Goal: Information Seeking & Learning: Learn about a topic

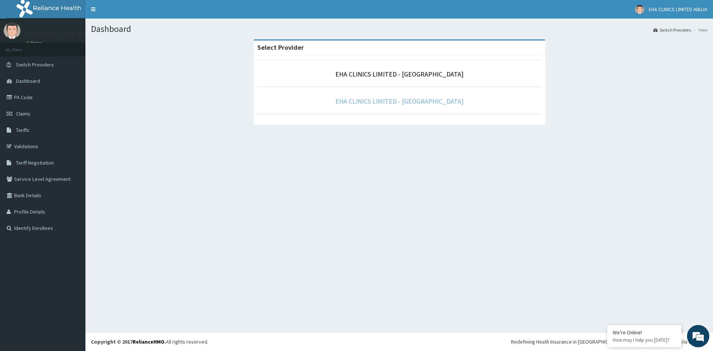
click at [395, 98] on link "EHA CLINICS LIMITED - [GEOGRAPHIC_DATA]" at bounding box center [400, 101] width 128 height 9
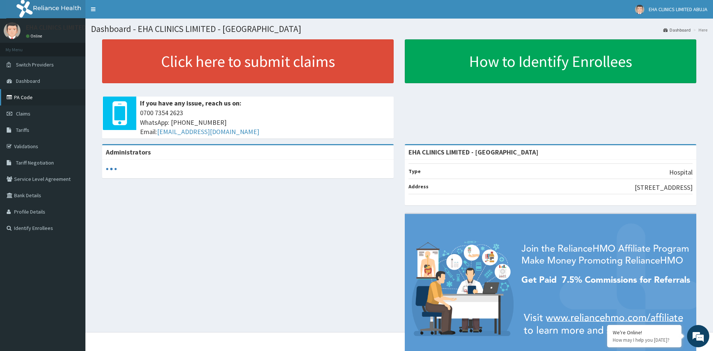
click at [16, 97] on link "PA Code" at bounding box center [42, 97] width 85 height 16
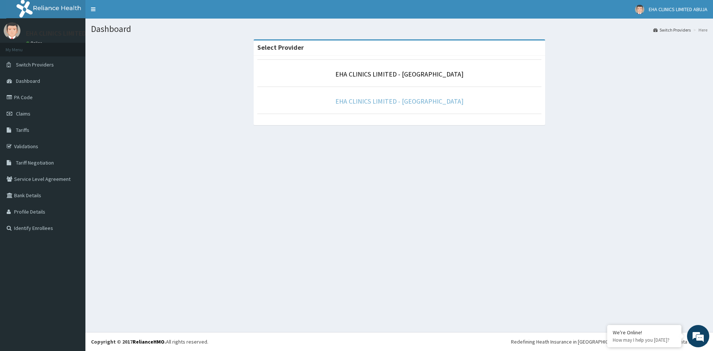
click at [402, 103] on link "EHA CLINICS LIMITED - [GEOGRAPHIC_DATA]" at bounding box center [400, 101] width 128 height 9
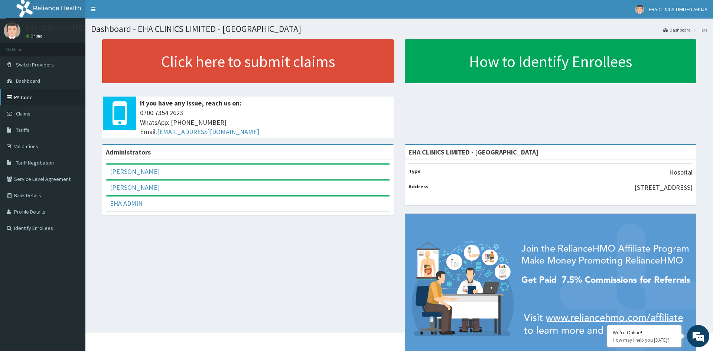
click at [52, 97] on link "PA Code" at bounding box center [42, 97] width 85 height 16
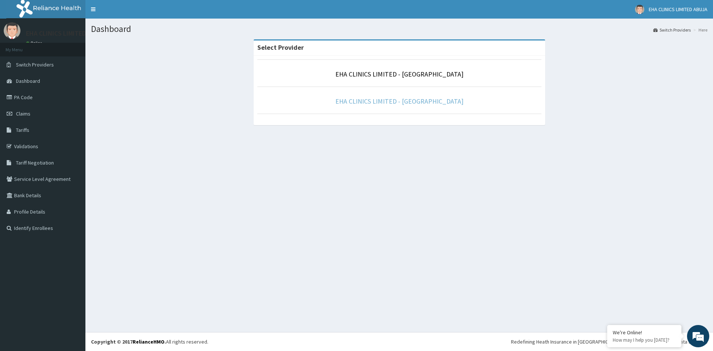
click at [373, 105] on link "EHA CLINICS LIMITED - [GEOGRAPHIC_DATA]" at bounding box center [400, 101] width 128 height 9
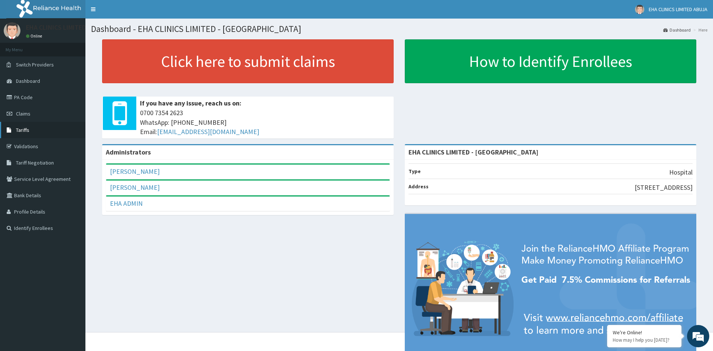
click at [41, 133] on link "Tariffs" at bounding box center [42, 130] width 85 height 16
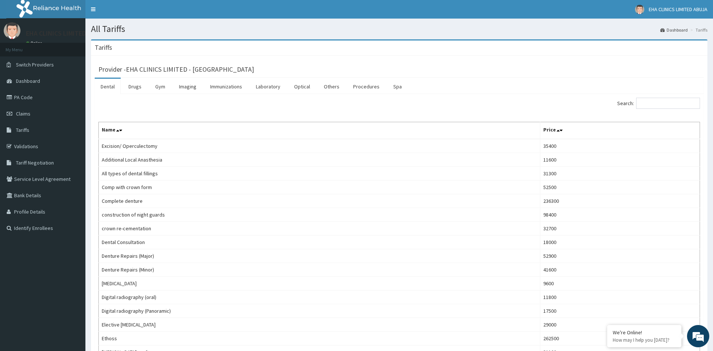
click at [107, 88] on link "Dental" at bounding box center [108, 87] width 26 height 16
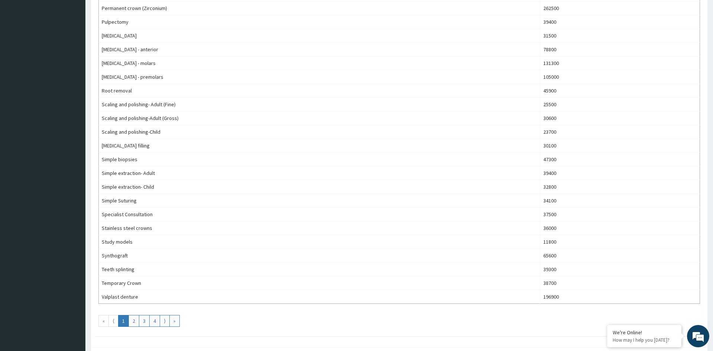
scroll to position [512, 0]
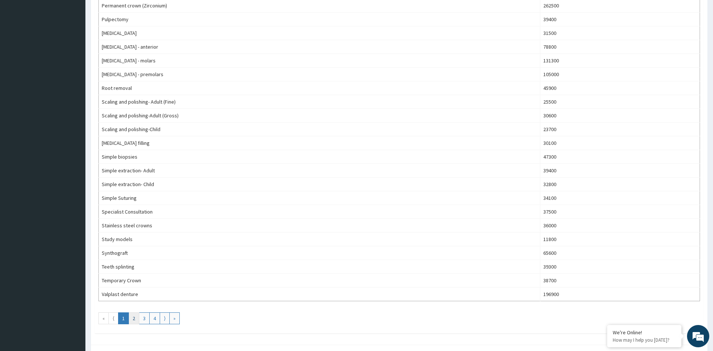
click at [132, 323] on link "2" at bounding box center [134, 319] width 11 height 12
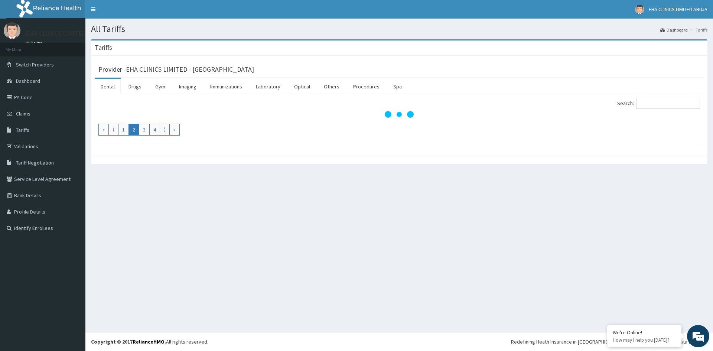
scroll to position [0, 0]
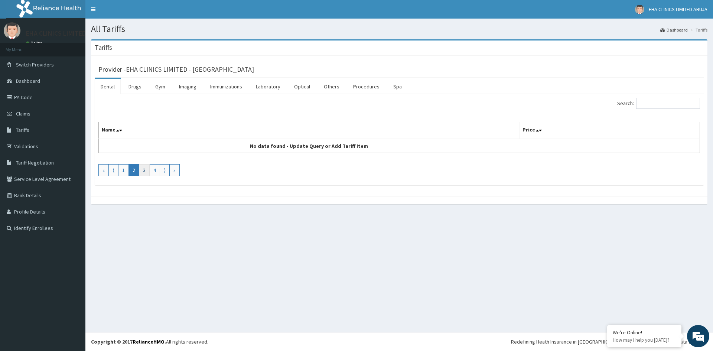
click at [143, 170] on link "3" at bounding box center [144, 170] width 11 height 12
click at [154, 172] on link "4" at bounding box center [154, 170] width 11 height 12
click at [164, 132] on th "Name" at bounding box center [309, 130] width 421 height 17
click at [167, 172] on link "⟩" at bounding box center [165, 170] width 10 height 12
click at [113, 169] on link "⟨" at bounding box center [114, 170] width 10 height 12
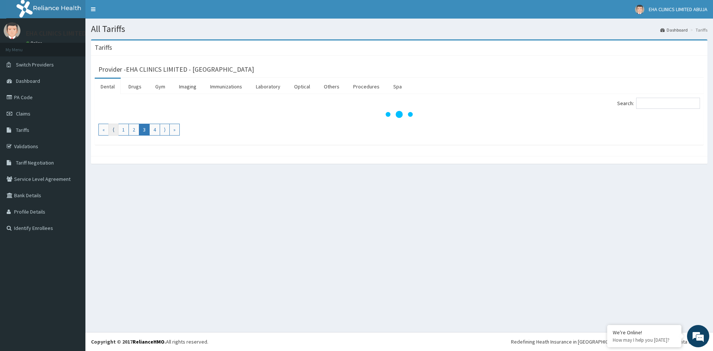
click at [114, 130] on link "⟨" at bounding box center [114, 130] width 10 height 12
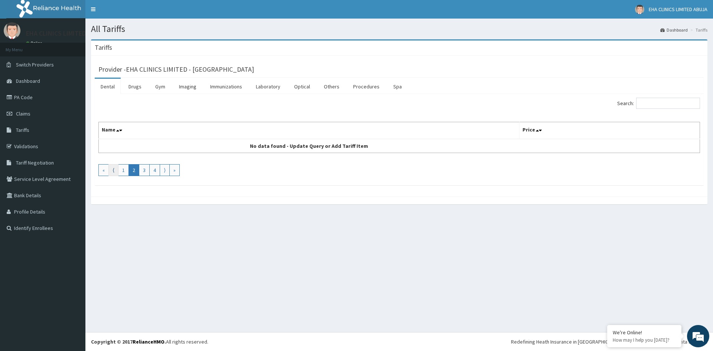
click at [113, 168] on link "⟨" at bounding box center [114, 170] width 10 height 12
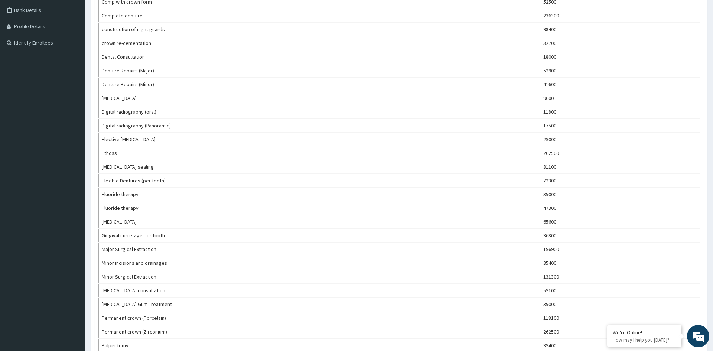
scroll to position [196, 0]
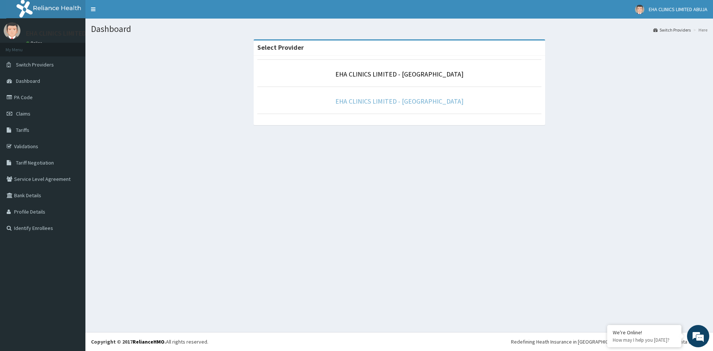
click at [392, 101] on link "EHA CLINICS LIMITED - [GEOGRAPHIC_DATA]" at bounding box center [400, 101] width 128 height 9
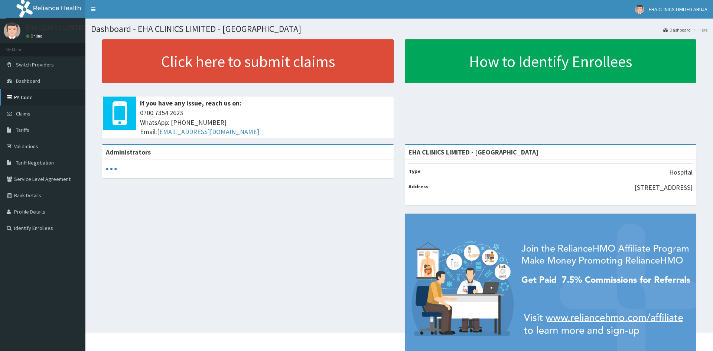
click at [26, 100] on link "PA Code" at bounding box center [42, 97] width 85 height 16
